Goal: Task Accomplishment & Management: Complete application form

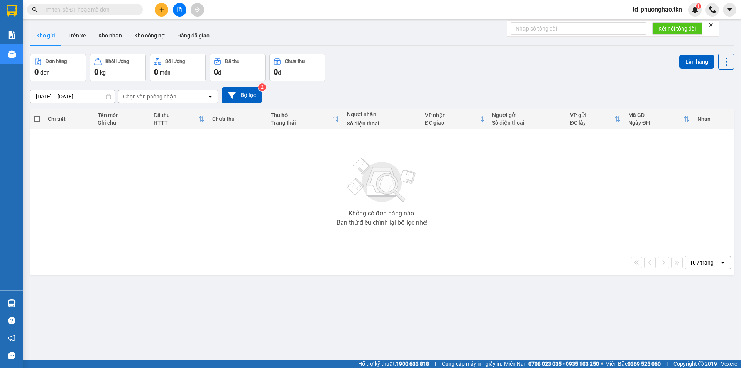
click at [80, 11] on input "text" at bounding box center [87, 9] width 91 height 8
paste input "0903776654"
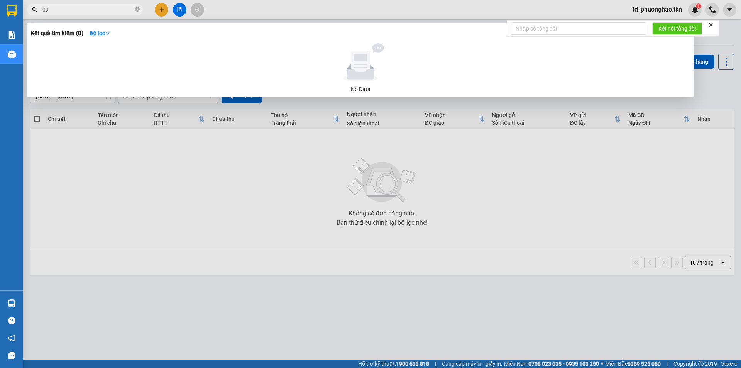
type input "0"
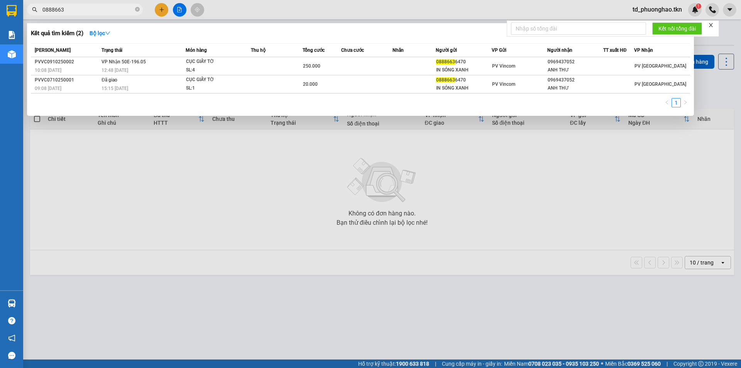
type input "0888663"
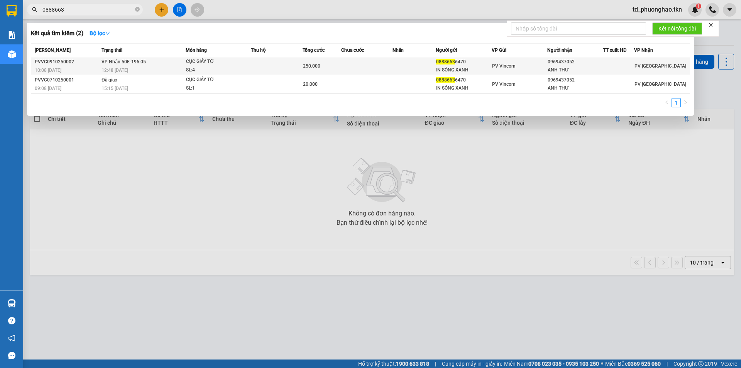
click at [148, 67] on div "12:48 [DATE]" at bounding box center [144, 70] width 84 height 8
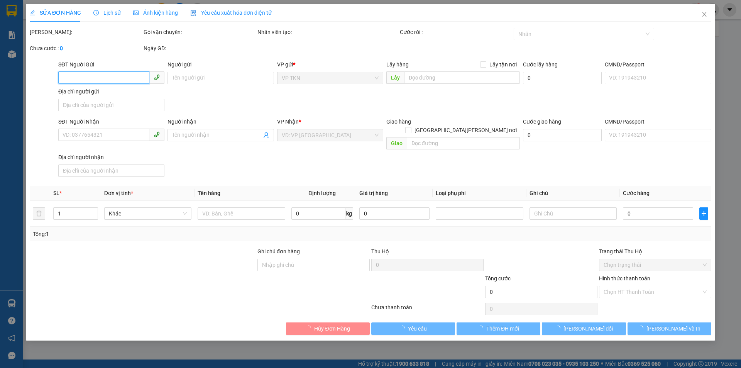
type input "08886636470"
type input "IN SÓNG XANH"
type input "0969437052"
type input "ANH THƯ"
type input "250.000"
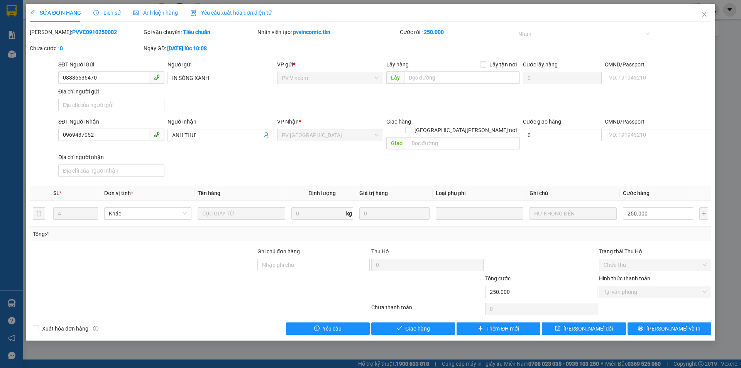
click at [109, 13] on span "Lịch sử" at bounding box center [106, 13] width 27 height 6
